Goal: Task Accomplishment & Management: Manage account settings

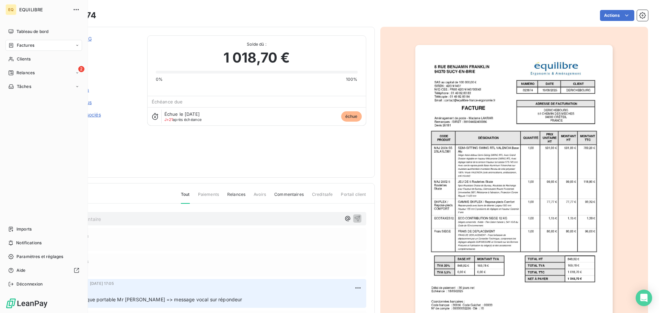
click at [32, 43] on span "Factures" at bounding box center [26, 45] width 18 height 6
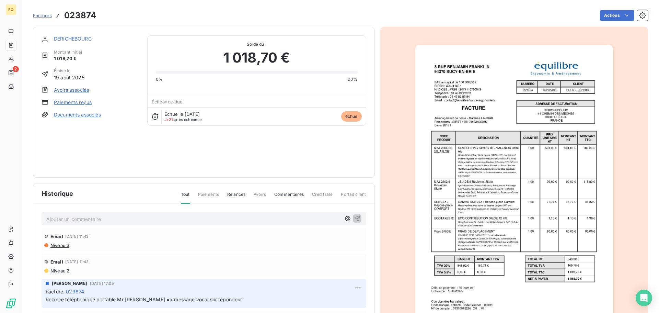
click at [42, 16] on span "Factures" at bounding box center [42, 15] width 19 height 5
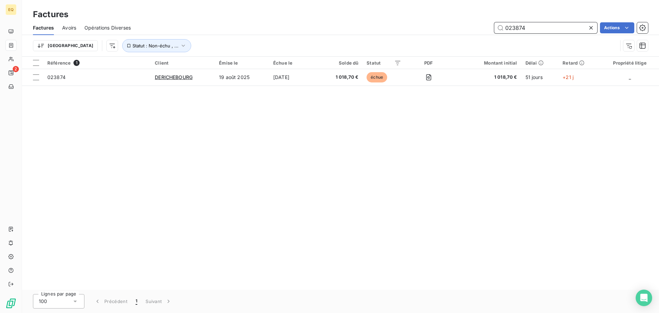
drag, startPoint x: 537, startPoint y: 24, endPoint x: 465, endPoint y: 28, distance: 72.6
click at [466, 28] on div "023874 Actions" at bounding box center [393, 27] width 509 height 11
type input "024033"
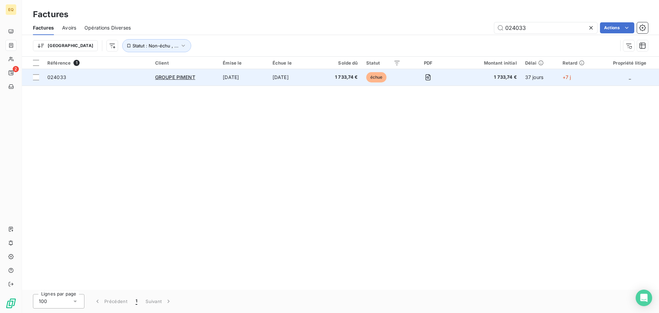
click at [95, 82] on td "024033" at bounding box center [97, 77] width 108 height 16
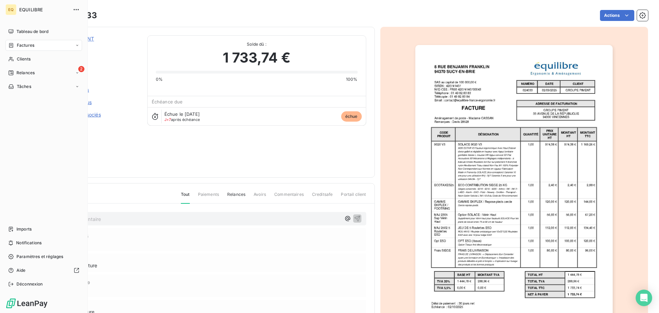
drag, startPoint x: 21, startPoint y: 43, endPoint x: 25, endPoint y: 42, distance: 5.1
click at [23, 43] on span "Factures" at bounding box center [26, 45] width 18 height 6
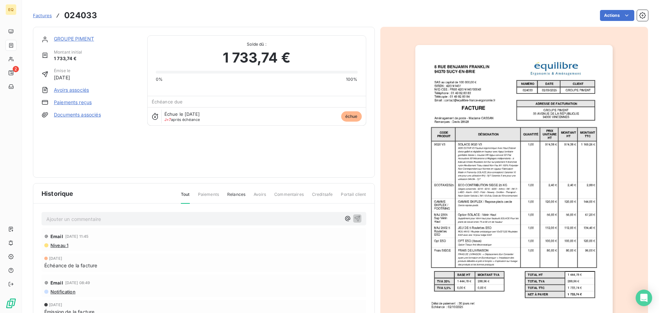
click at [46, 16] on span "Factures" at bounding box center [42, 15] width 19 height 5
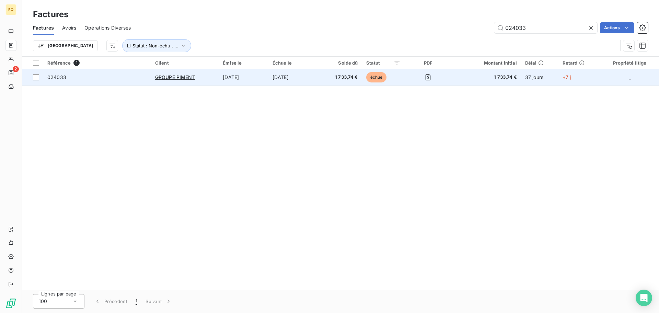
click at [123, 75] on span "024033" at bounding box center [97, 77] width 100 height 7
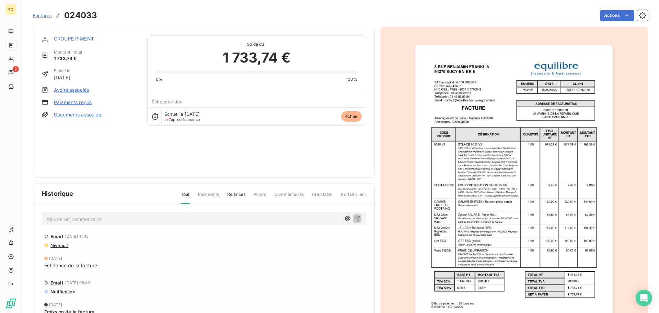
click at [71, 40] on link "GROUPE PIMENT" at bounding box center [74, 39] width 40 height 6
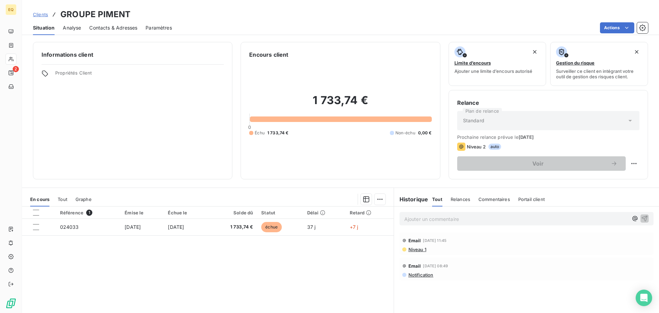
click at [120, 26] on span "Contacts & Adresses" at bounding box center [113, 27] width 48 height 7
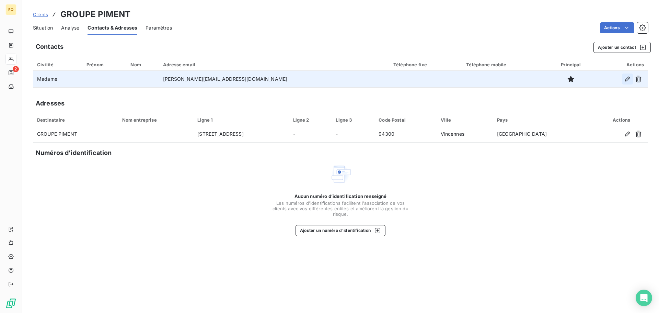
click at [628, 76] on icon "button" at bounding box center [627, 79] width 7 height 7
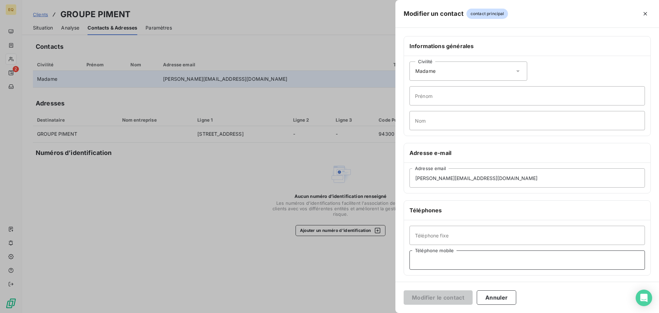
click at [438, 263] on input "Téléphone mobile" at bounding box center [528, 259] width 236 height 19
type input "[PHONE_NUMBER]"
click at [449, 301] on button "Modifier le contact" at bounding box center [438, 297] width 69 height 14
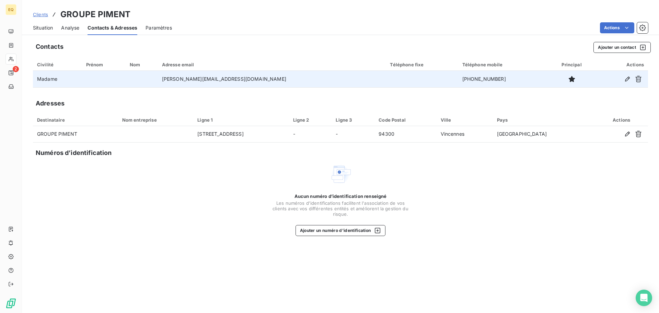
click at [42, 28] on span "Situation" at bounding box center [43, 27] width 20 height 7
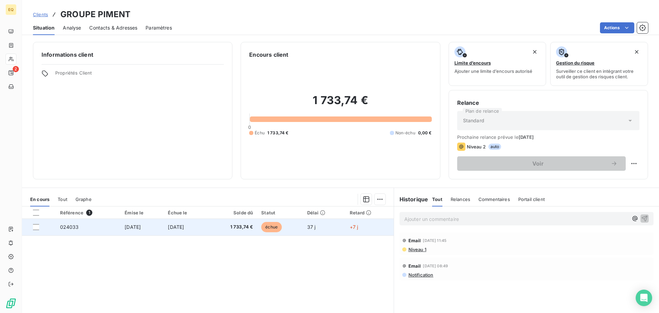
click at [227, 225] on span "1 733,74 €" at bounding box center [232, 227] width 41 height 7
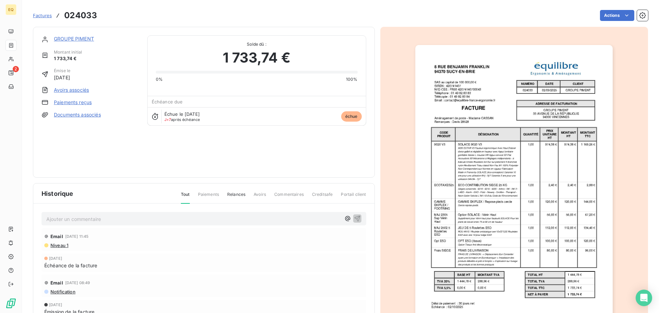
click at [87, 217] on p "Ajouter un commentaire ﻿" at bounding box center [193, 219] width 295 height 9
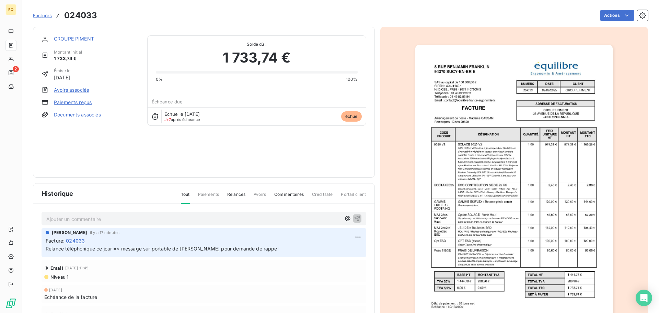
click at [45, 14] on span "Factures" at bounding box center [42, 15] width 19 height 5
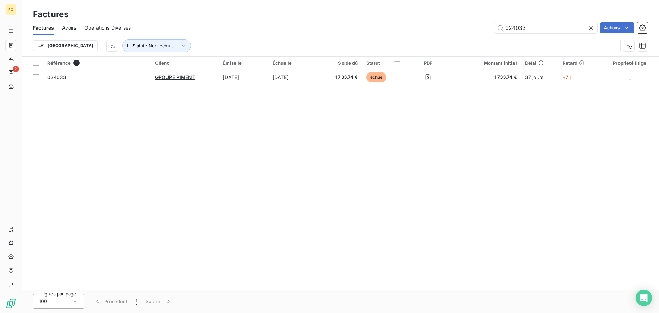
drag, startPoint x: 545, startPoint y: 28, endPoint x: 463, endPoint y: 22, distance: 81.9
click at [463, 23] on div "024033 Actions" at bounding box center [393, 27] width 509 height 11
type input "023138"
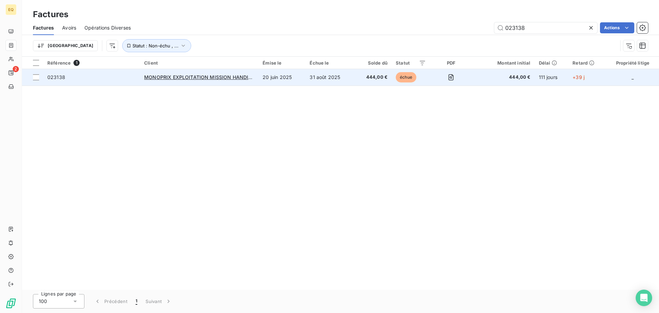
click at [100, 80] on span "023138" at bounding box center [91, 77] width 89 height 7
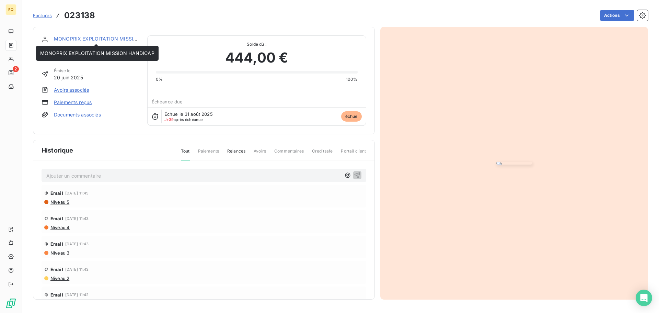
click at [78, 37] on link "MONOPRIX EXPLOITATION MISSION HANDICAP" at bounding box center [111, 39] width 114 height 6
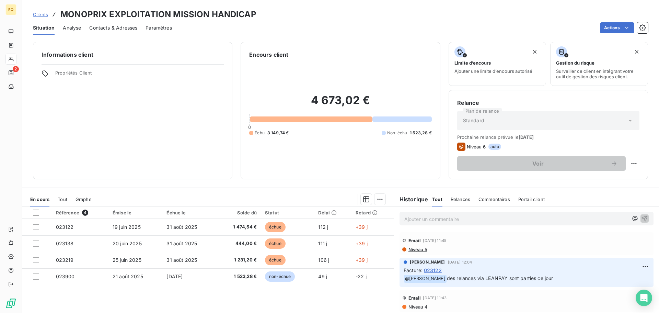
click at [103, 28] on span "Contacts & Adresses" at bounding box center [113, 27] width 48 height 7
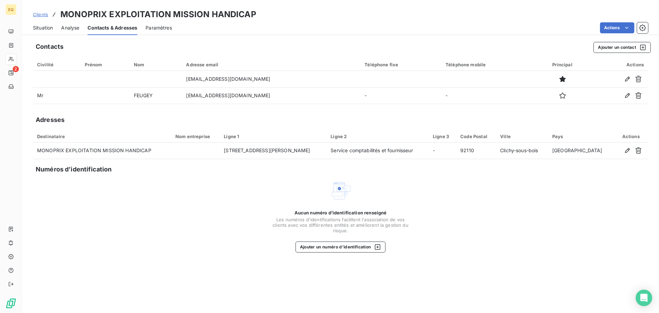
click at [45, 29] on span "Situation" at bounding box center [43, 27] width 20 height 7
